Goal: Task Accomplishment & Management: Use online tool/utility

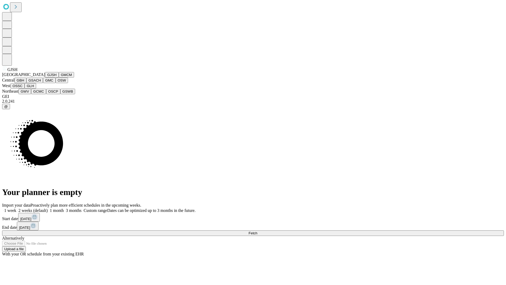
click at [45, 77] on button "GJSH" at bounding box center [52, 75] width 14 height 6
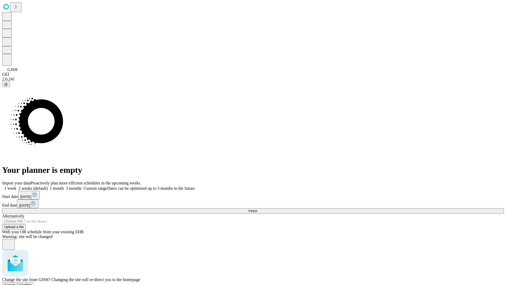
click at [32, 282] on span "Confirm" at bounding box center [25, 284] width 12 height 4
click at [16, 186] on label "1 week" at bounding box center [9, 188] width 14 height 4
click at [257, 209] on span "Fetch" at bounding box center [252, 211] width 9 height 4
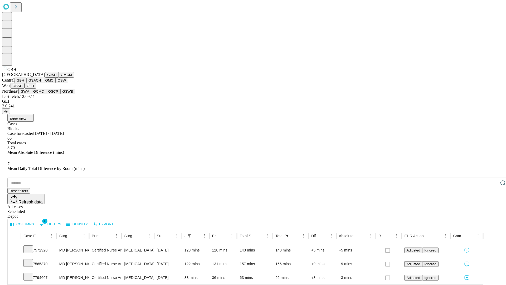
click at [41, 83] on button "GSACH" at bounding box center [34, 80] width 17 height 6
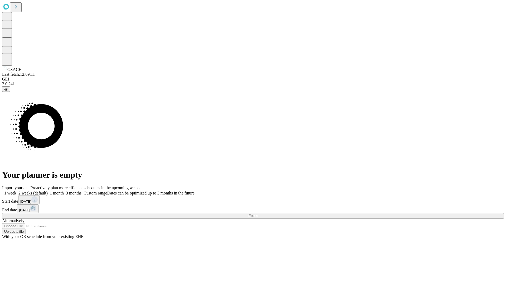
click at [257, 213] on span "Fetch" at bounding box center [252, 215] width 9 height 4
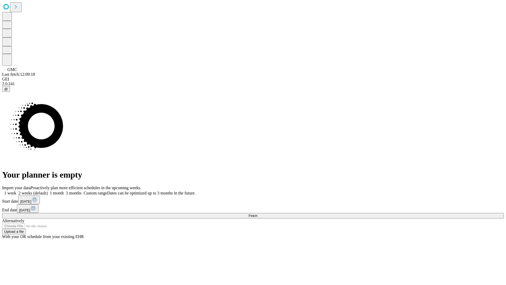
click at [16, 190] on label "1 week" at bounding box center [9, 192] width 14 height 4
click at [257, 213] on span "Fetch" at bounding box center [252, 215] width 9 height 4
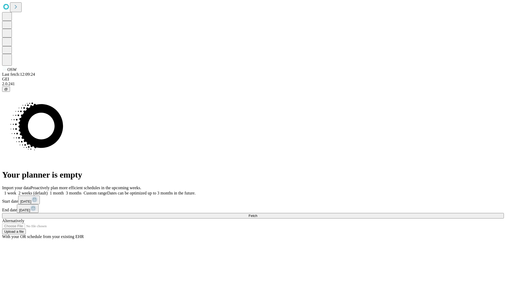
click at [257, 213] on span "Fetch" at bounding box center [252, 215] width 9 height 4
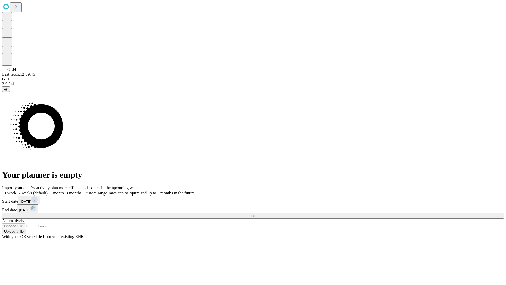
click at [16, 190] on label "1 week" at bounding box center [9, 192] width 14 height 4
click at [257, 213] on span "Fetch" at bounding box center [252, 215] width 9 height 4
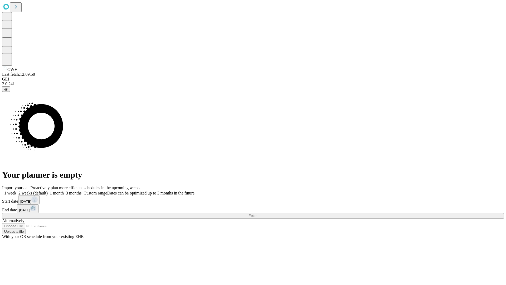
click at [16, 190] on label "1 week" at bounding box center [9, 192] width 14 height 4
click at [257, 213] on span "Fetch" at bounding box center [252, 215] width 9 height 4
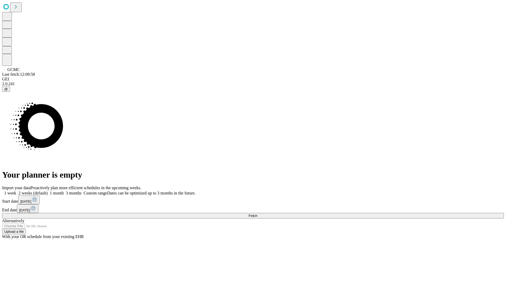
click at [16, 190] on label "1 week" at bounding box center [9, 192] width 14 height 4
click at [257, 213] on span "Fetch" at bounding box center [252, 215] width 9 height 4
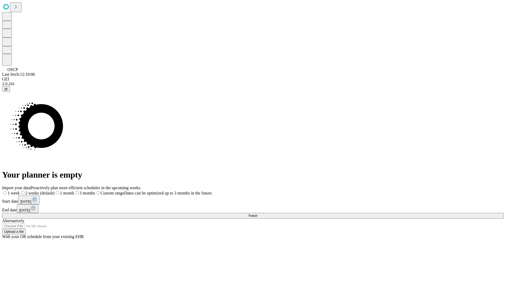
click at [20, 190] on label "1 week" at bounding box center [11, 192] width 18 height 4
click at [257, 213] on span "Fetch" at bounding box center [252, 215] width 9 height 4
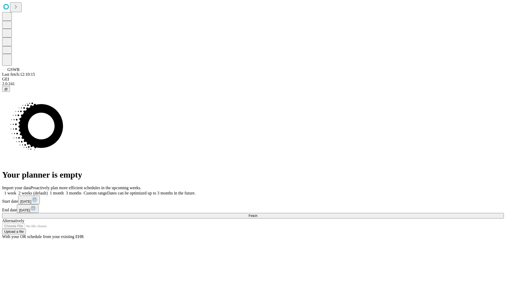
click at [16, 190] on label "1 week" at bounding box center [9, 192] width 14 height 4
click at [257, 213] on span "Fetch" at bounding box center [252, 215] width 9 height 4
